Goal: Task Accomplishment & Management: Complete application form

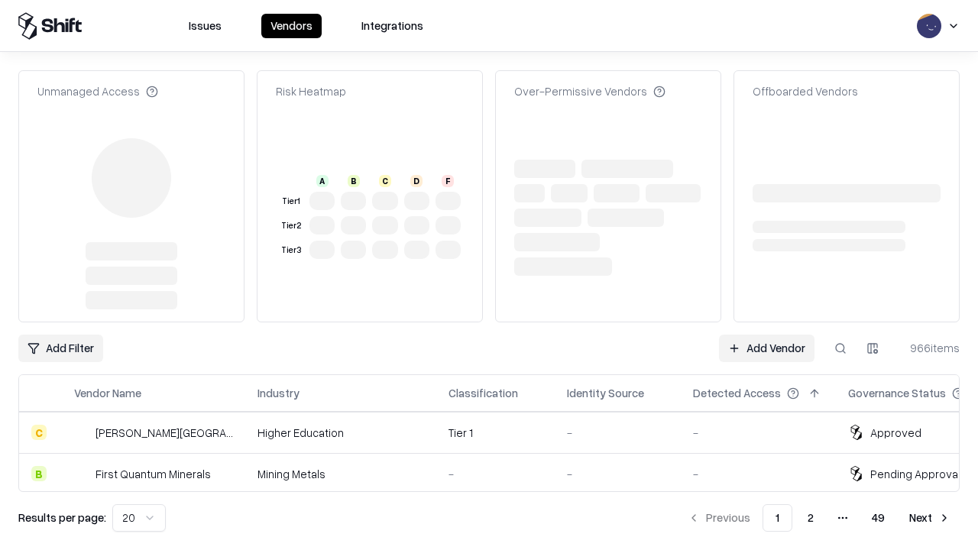
click at [766, 335] on link "Add Vendor" at bounding box center [767, 349] width 96 height 28
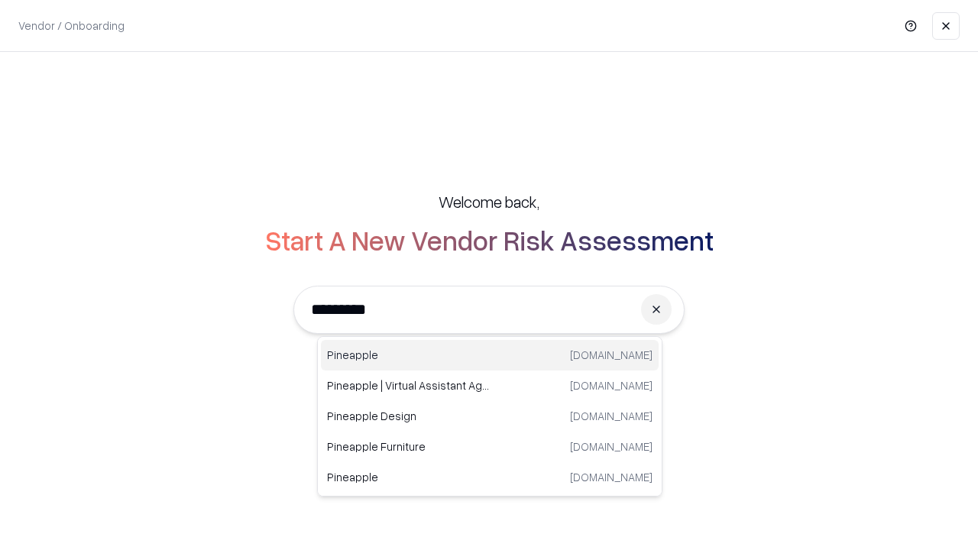
click at [490, 355] on div "Pineapple [DOMAIN_NAME]" at bounding box center [490, 355] width 338 height 31
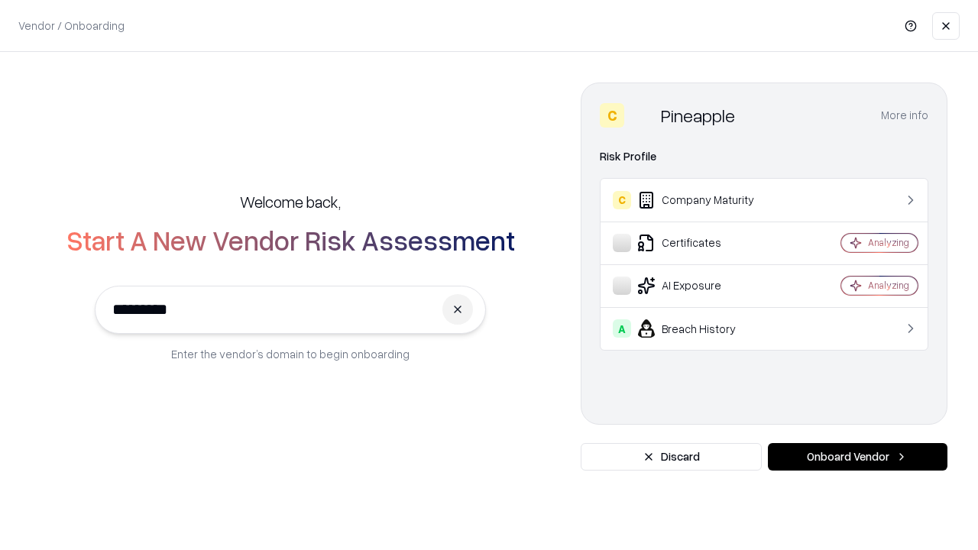
type input "*********"
click at [857, 457] on button "Onboard Vendor" at bounding box center [858, 457] width 180 height 28
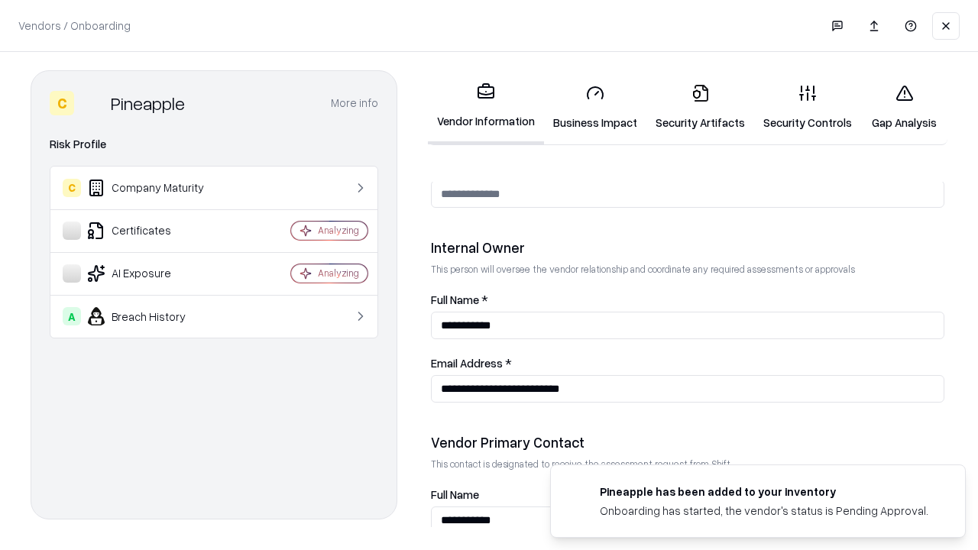
scroll to position [792, 0]
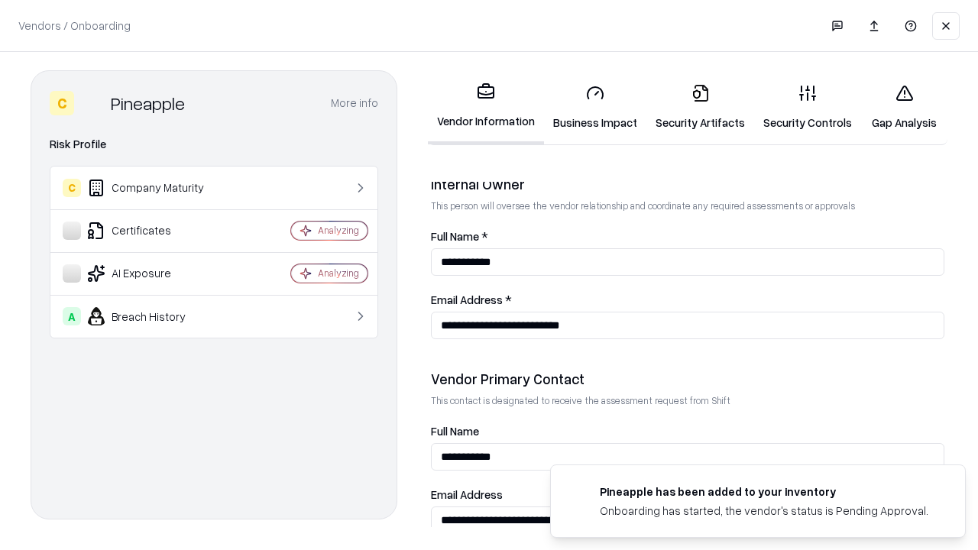
click at [595, 107] on link "Business Impact" at bounding box center [595, 107] width 102 height 71
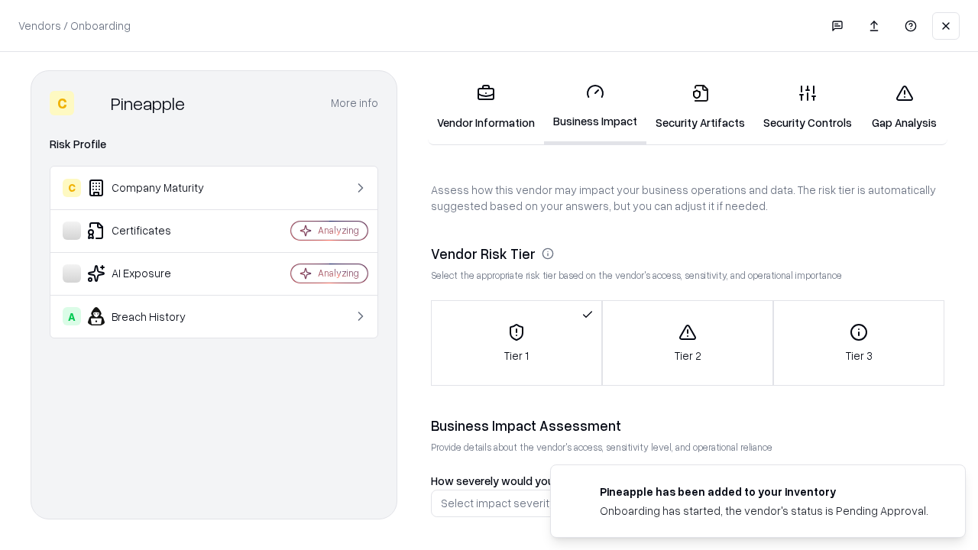
click at [904, 107] on link "Gap Analysis" at bounding box center [904, 107] width 86 height 71
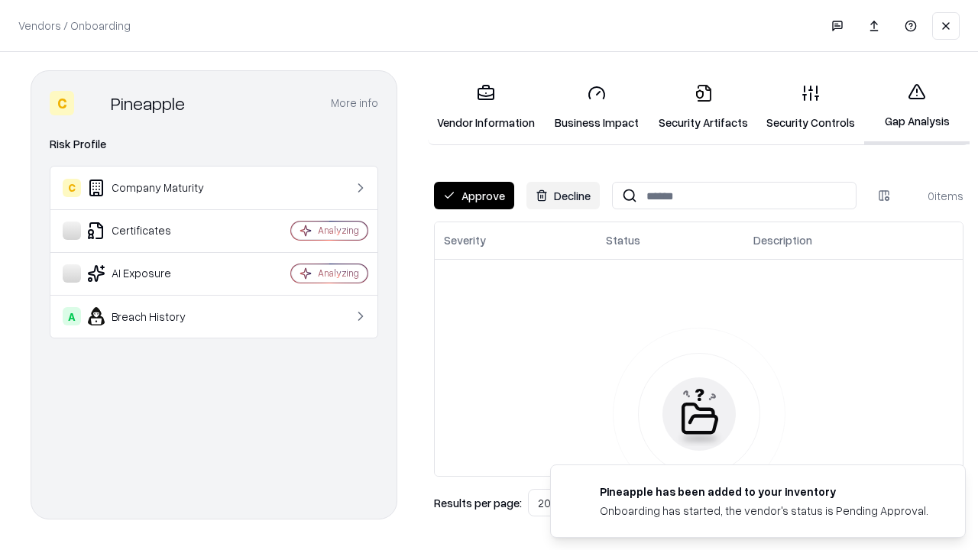
click at [474, 196] on button "Approve" at bounding box center [474, 196] width 80 height 28
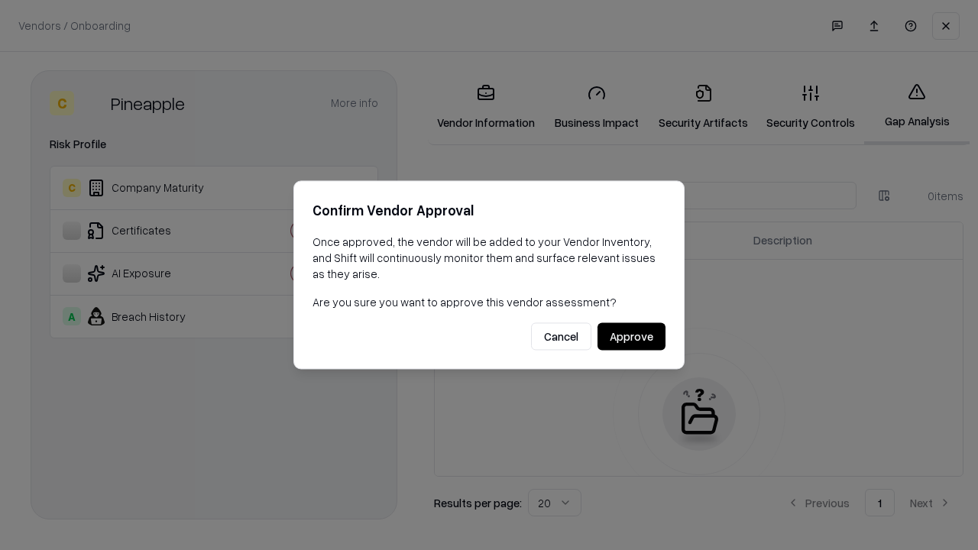
click at [631, 336] on button "Approve" at bounding box center [632, 337] width 68 height 28
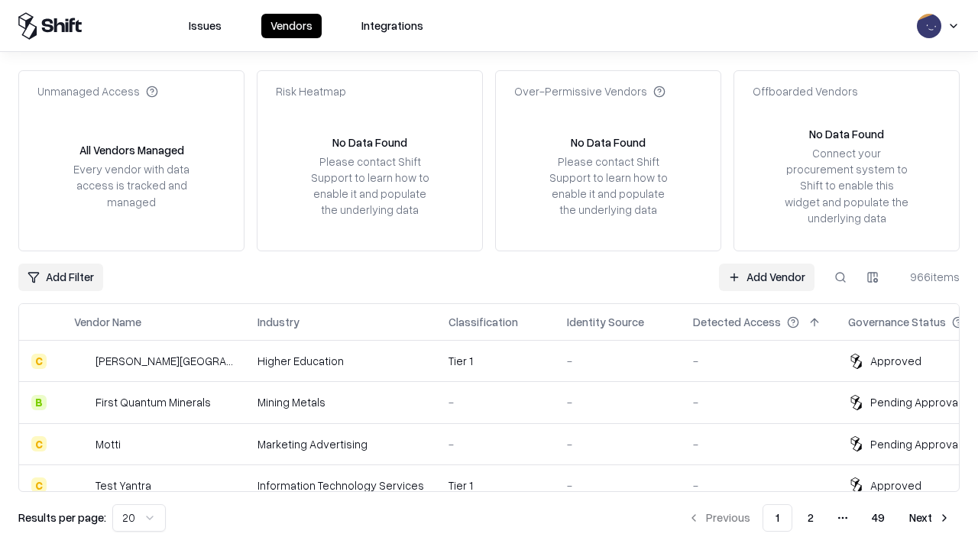
type input "*********"
click at [766, 277] on link "Add Vendor" at bounding box center [767, 278] width 96 height 28
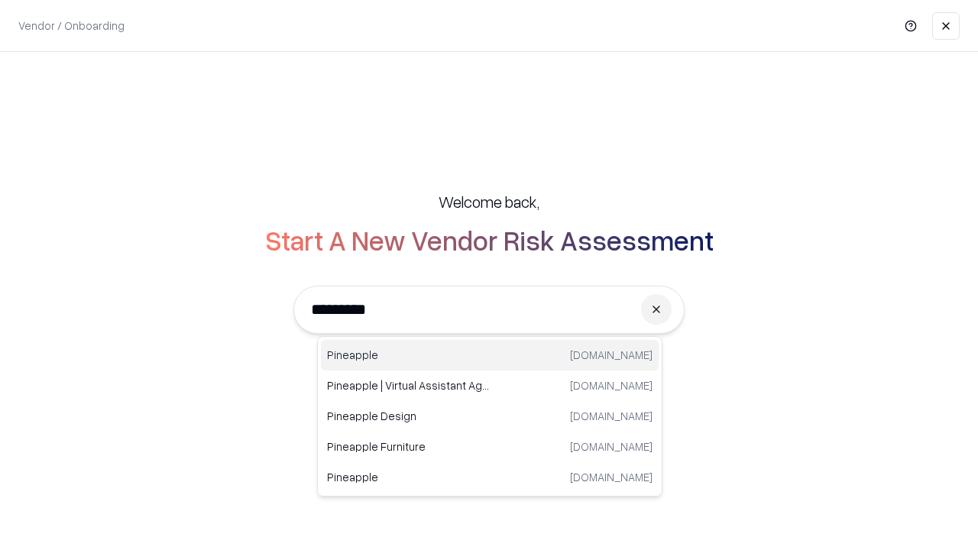
click at [490, 355] on div "Pineapple [DOMAIN_NAME]" at bounding box center [490, 355] width 338 height 31
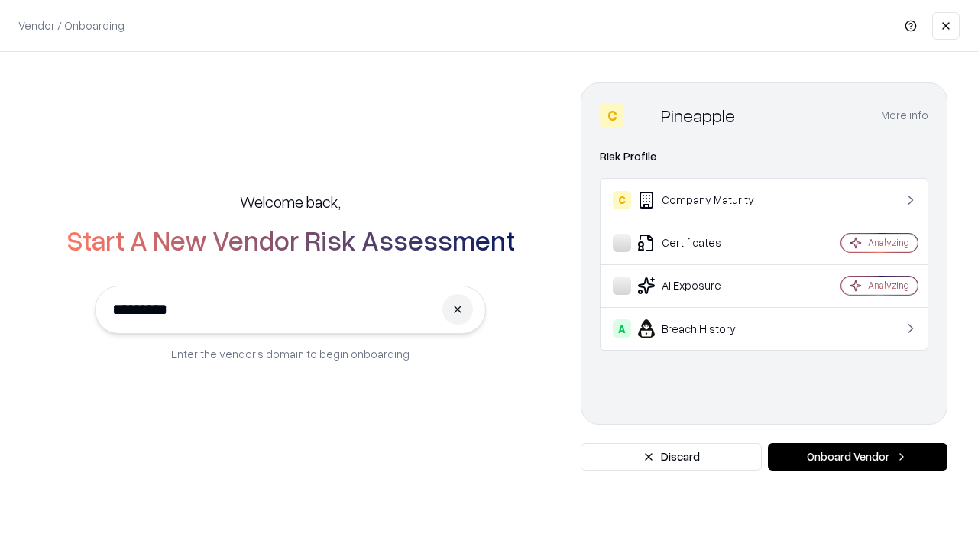
type input "*********"
click at [857, 457] on button "Onboard Vendor" at bounding box center [858, 457] width 180 height 28
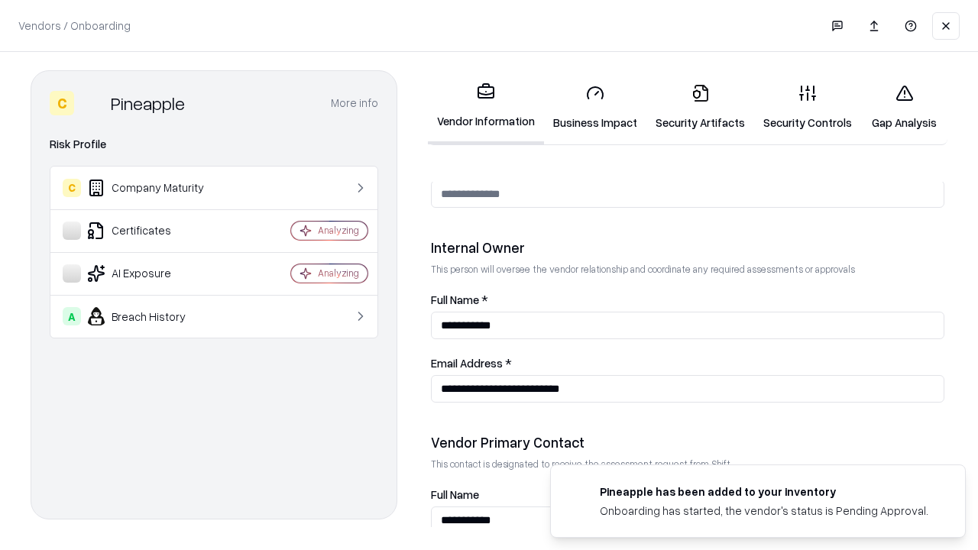
scroll to position [792, 0]
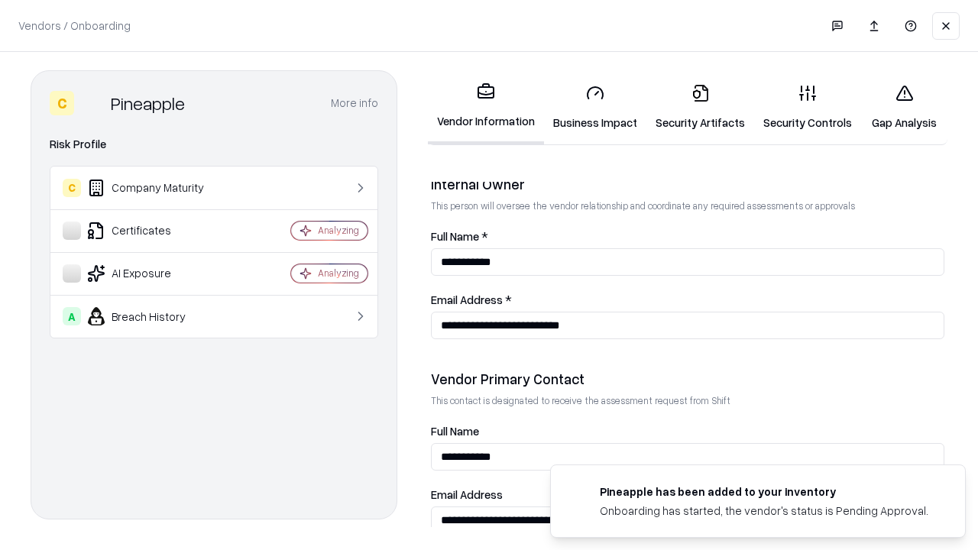
click at [904, 107] on link "Gap Analysis" at bounding box center [904, 107] width 86 height 71
